Goal: Task Accomplishment & Management: Complete application form

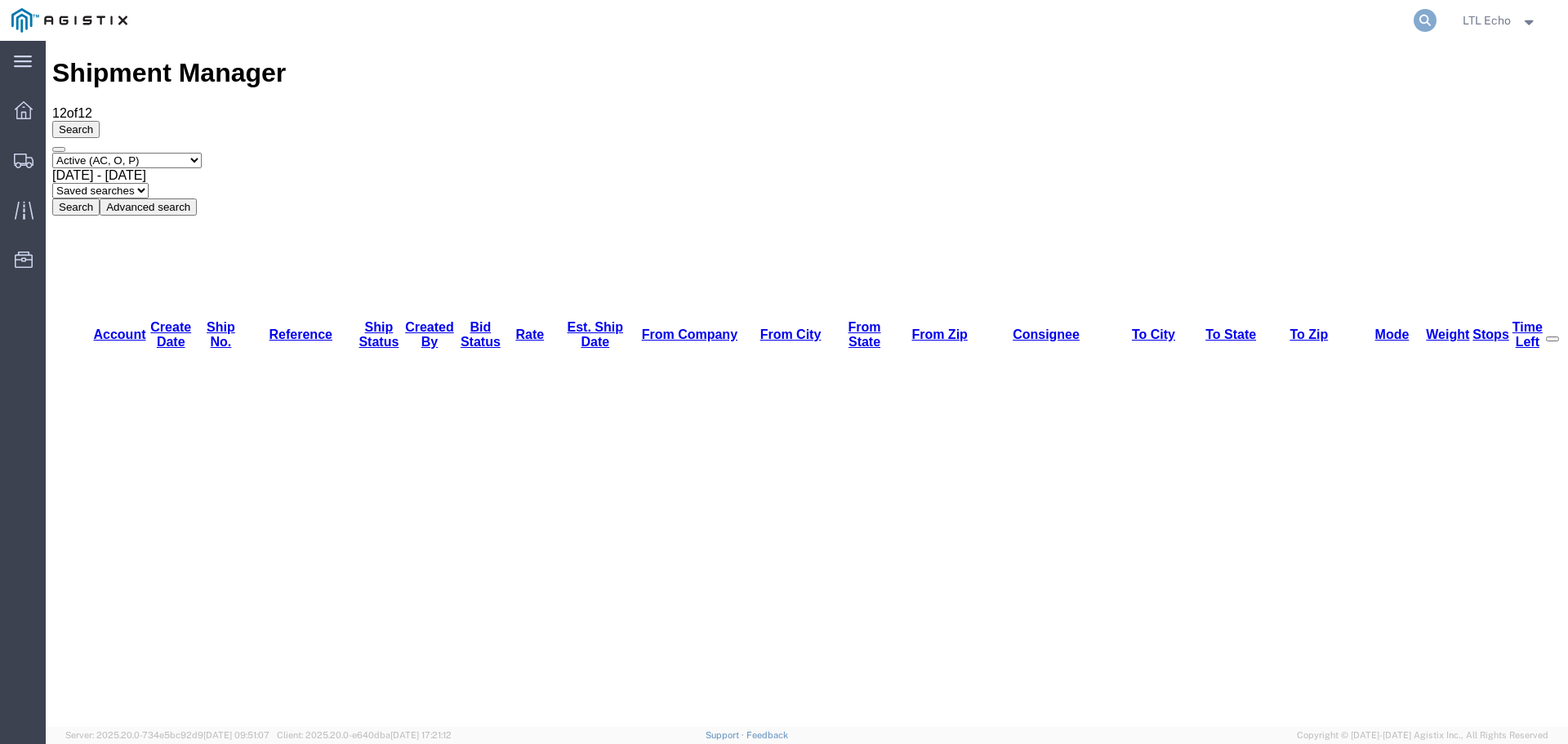
click at [1422, 18] on icon at bounding box center [1425, 20] width 23 height 23
click at [1219, 13] on input "search" at bounding box center [1165, 20] width 497 height 40
type input "57079741"
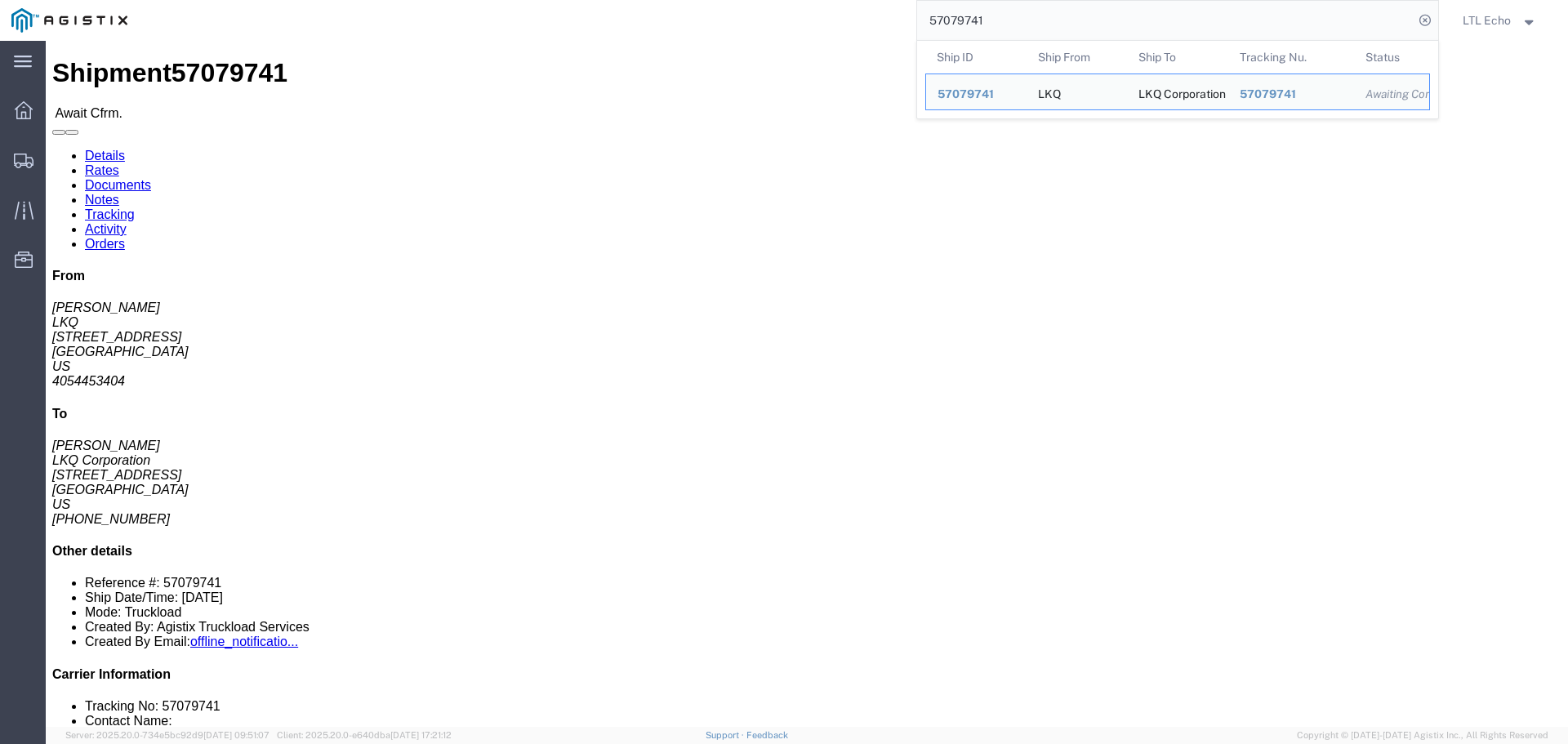
click link "Rates"
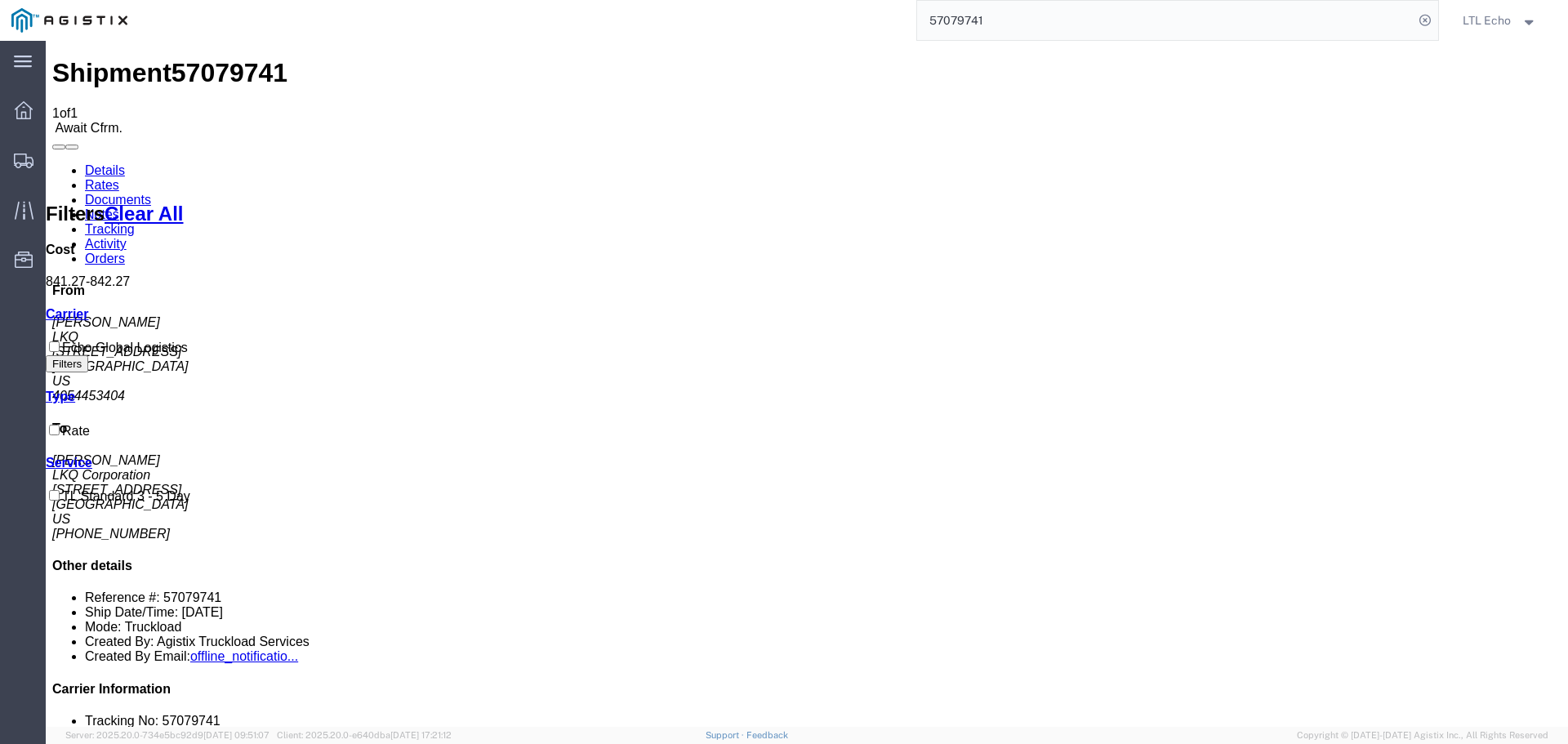
click at [85, 163] on link "Details" at bounding box center [105, 170] width 41 height 13
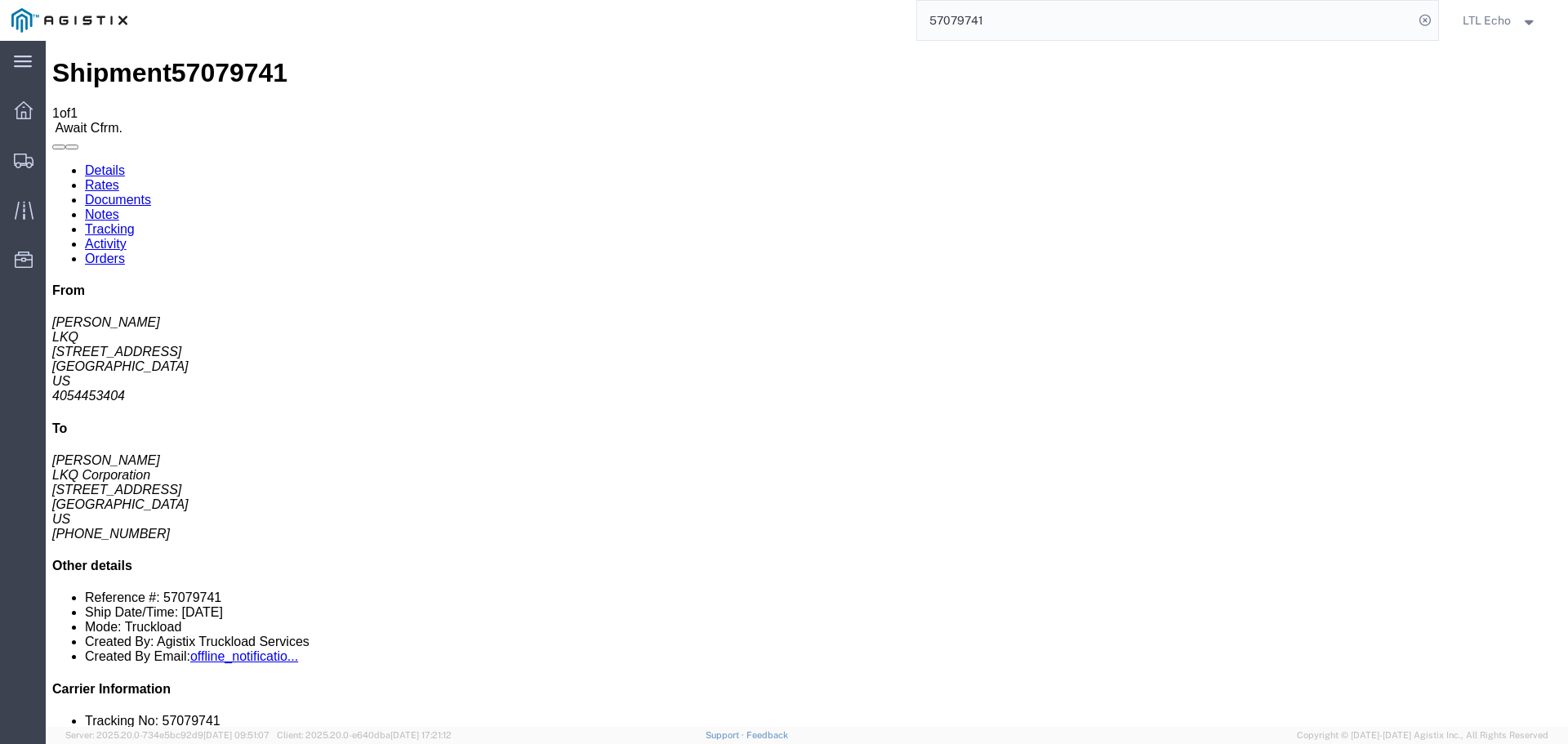
click link "Confirm"
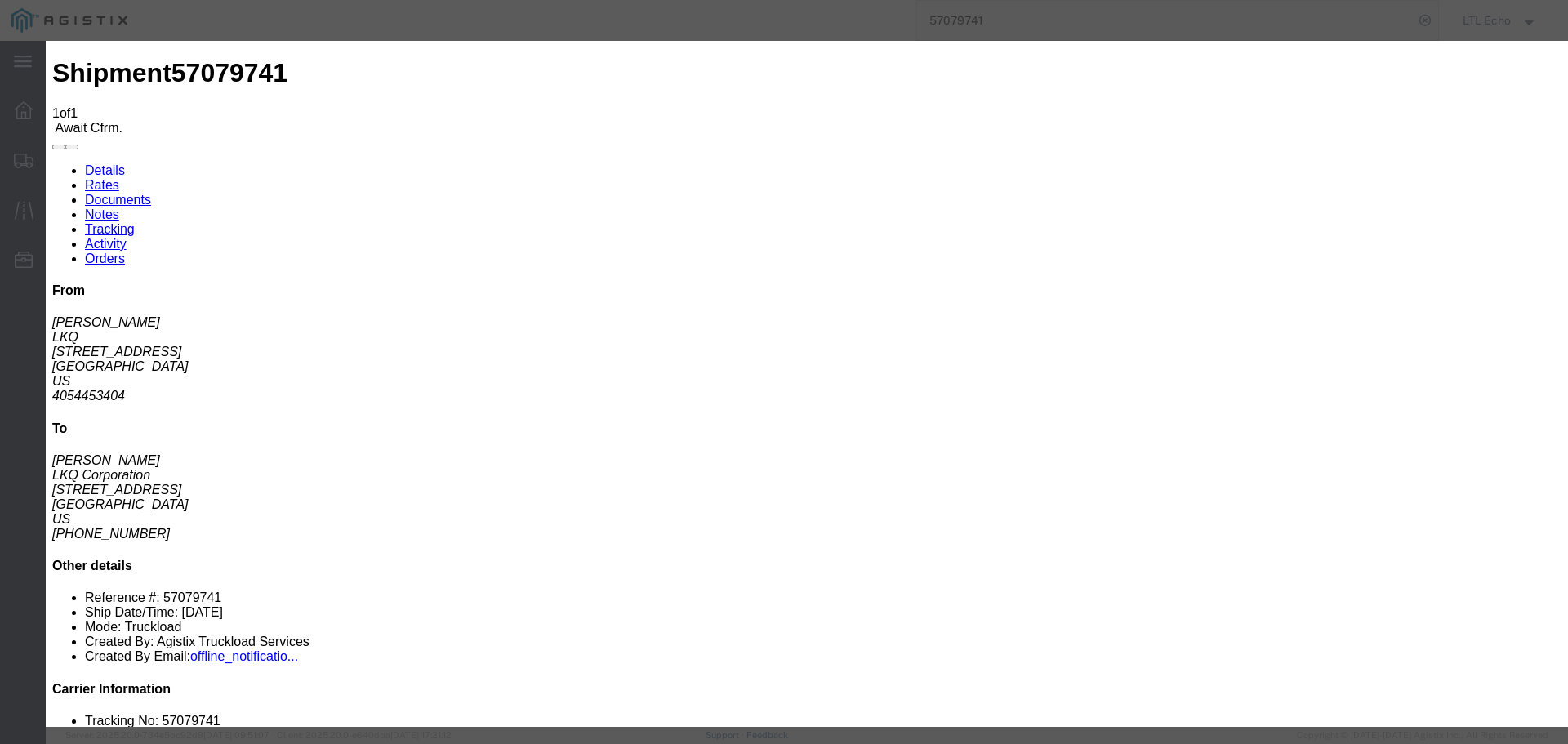
click input "checkbox"
checkbox input "true"
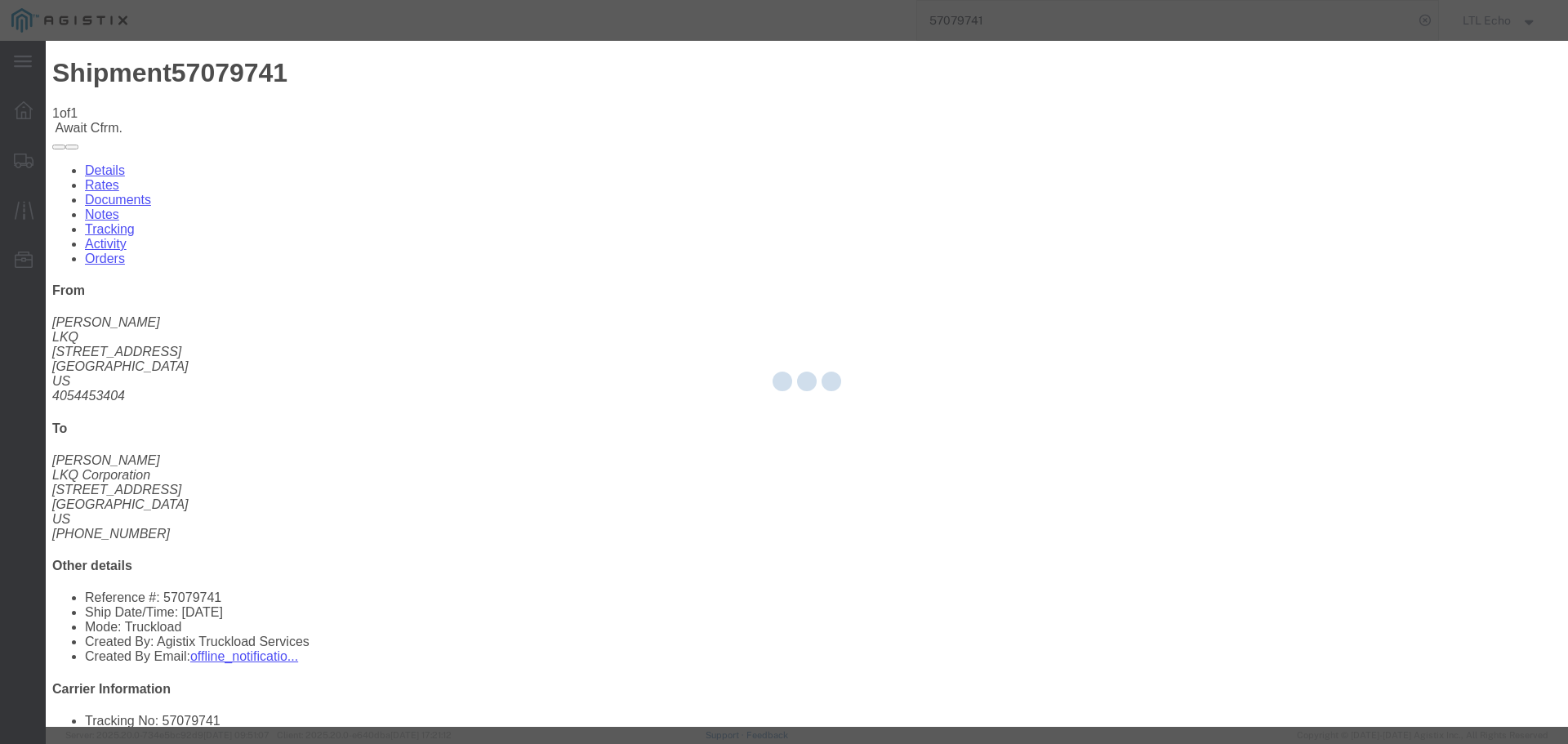
type input "LTL Echo"
type input "+ 8005116111"
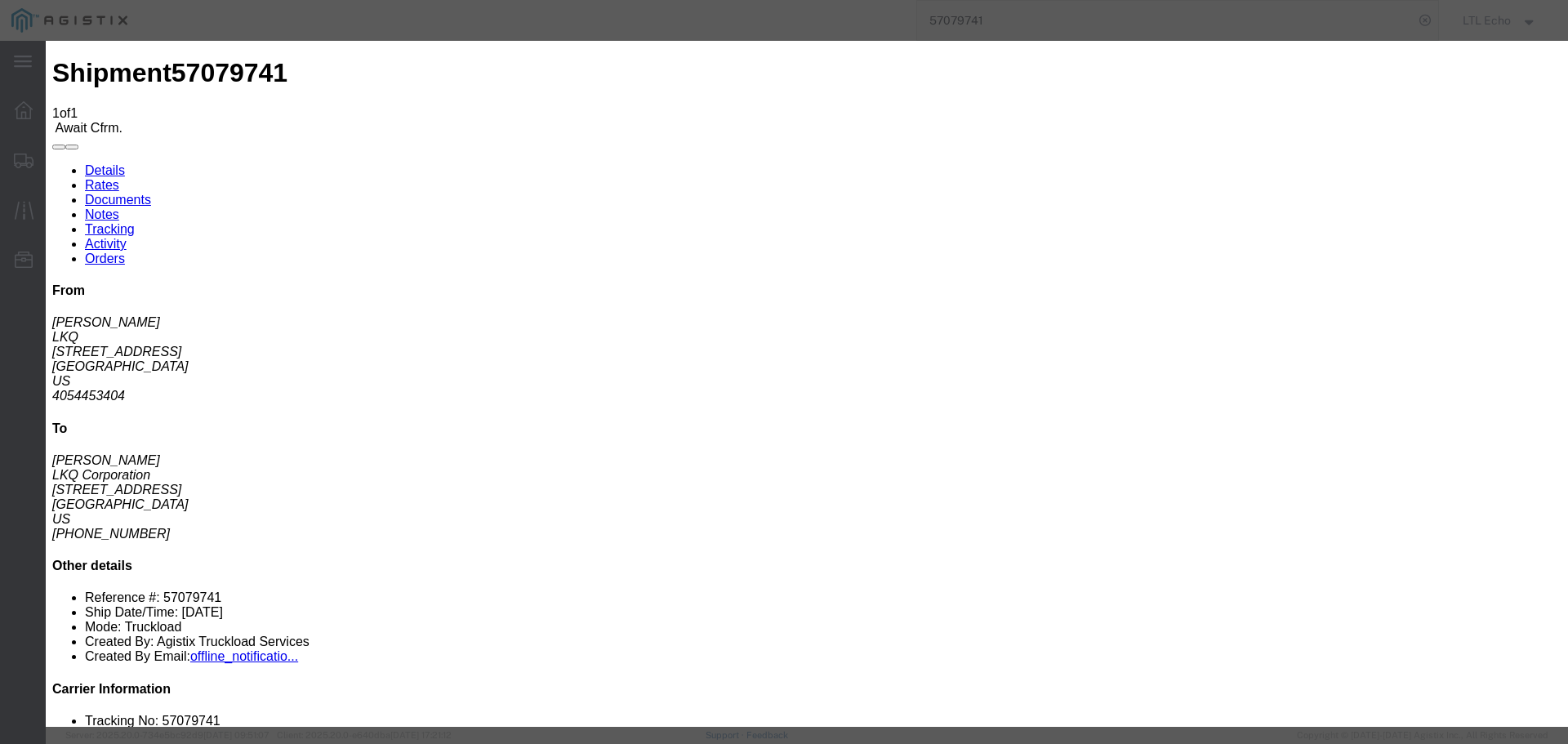
click input "text"
type input "64624076"
click button "Submit"
